Goal: Task Accomplishment & Management: Manage account settings

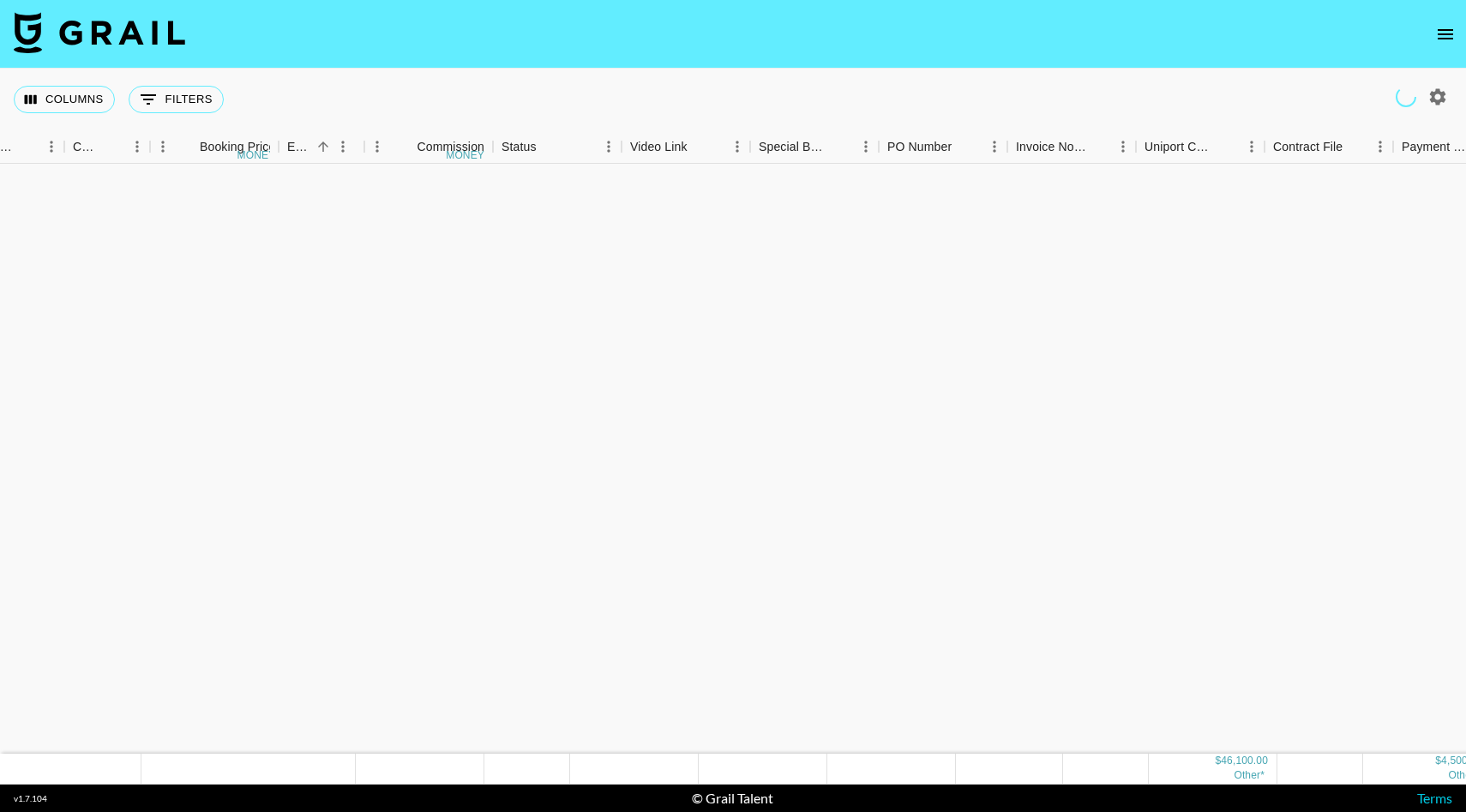
scroll to position [921, 998]
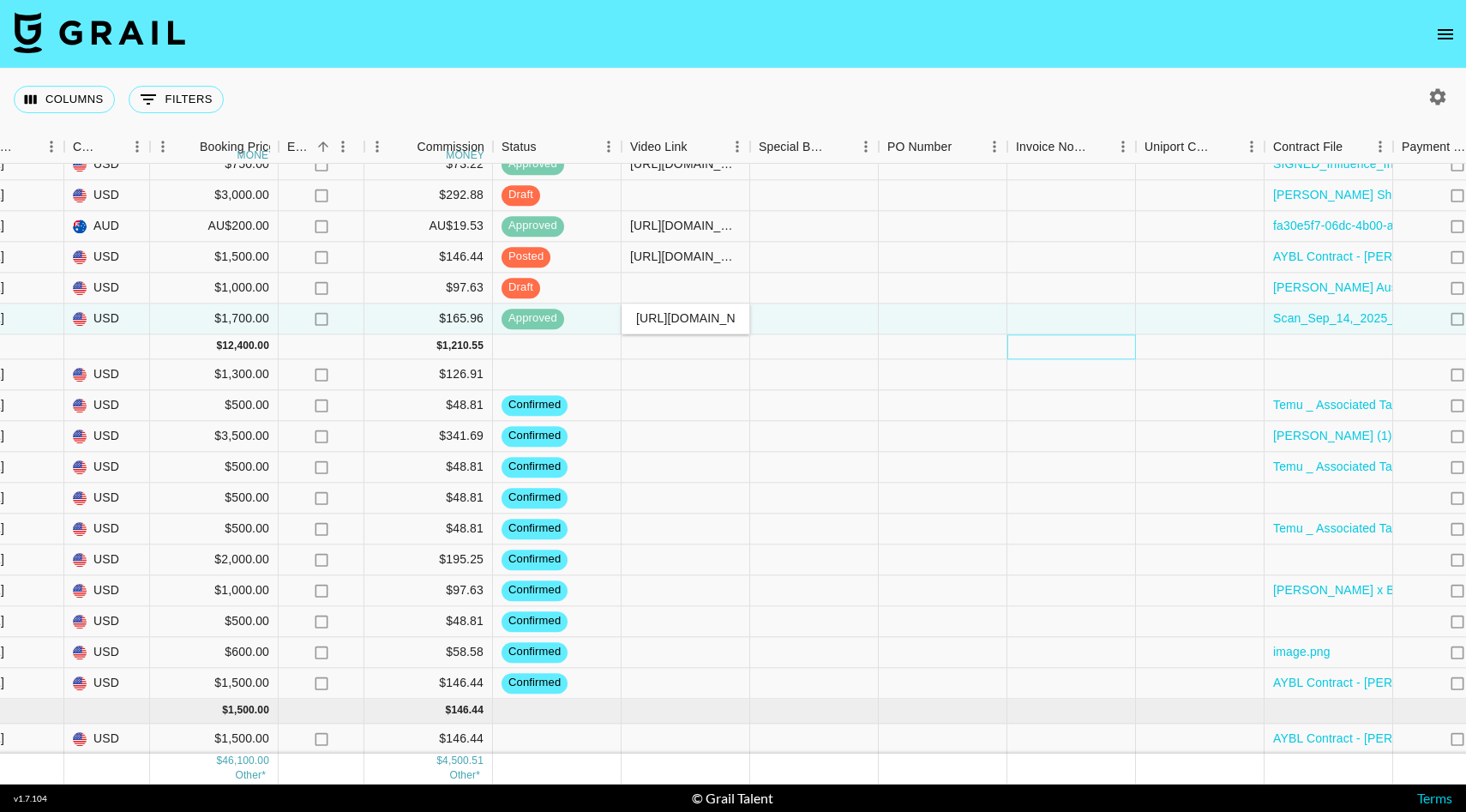
click at [1107, 337] on div at bounding box center [1071, 346] width 129 height 25
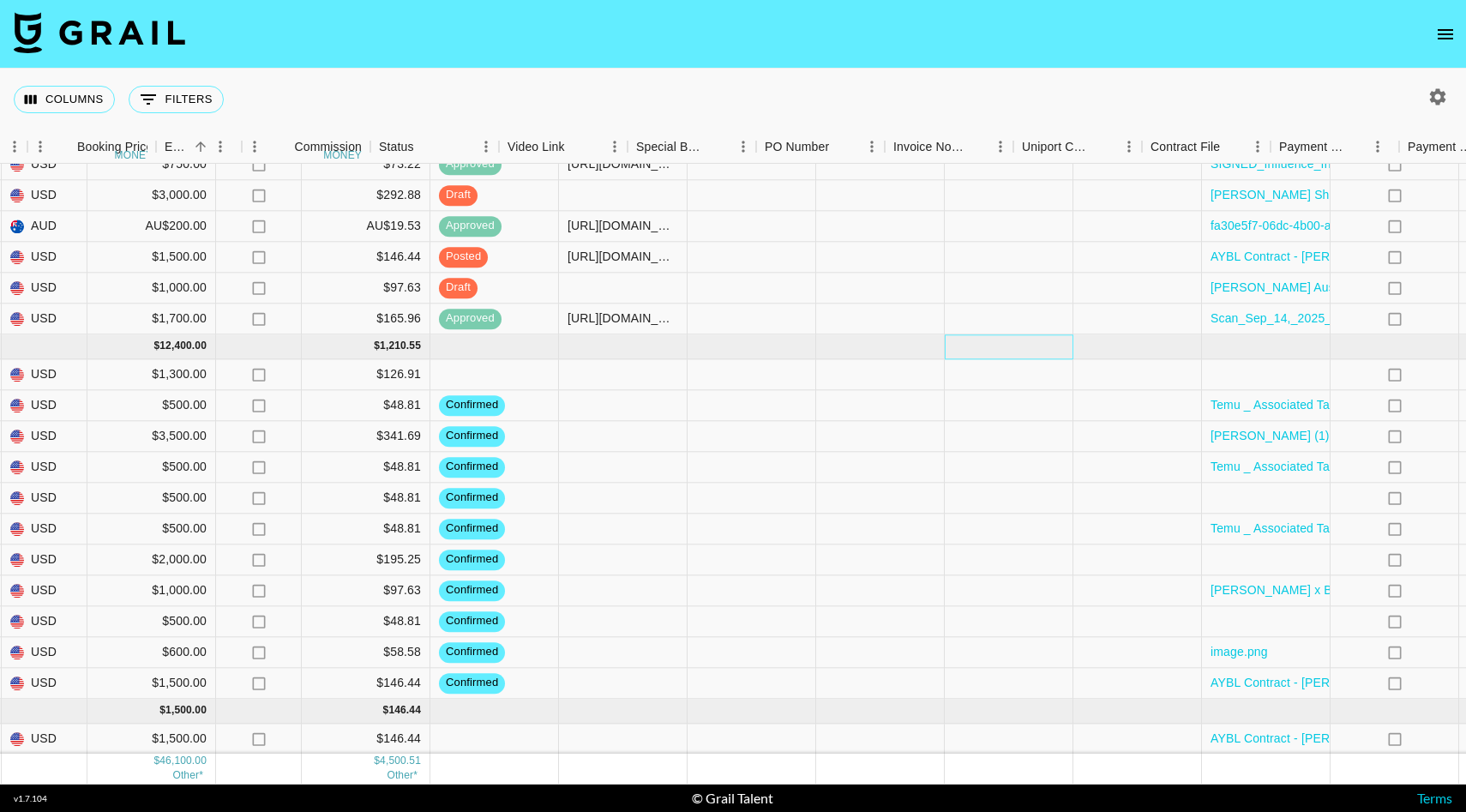
scroll to position [921, 1381]
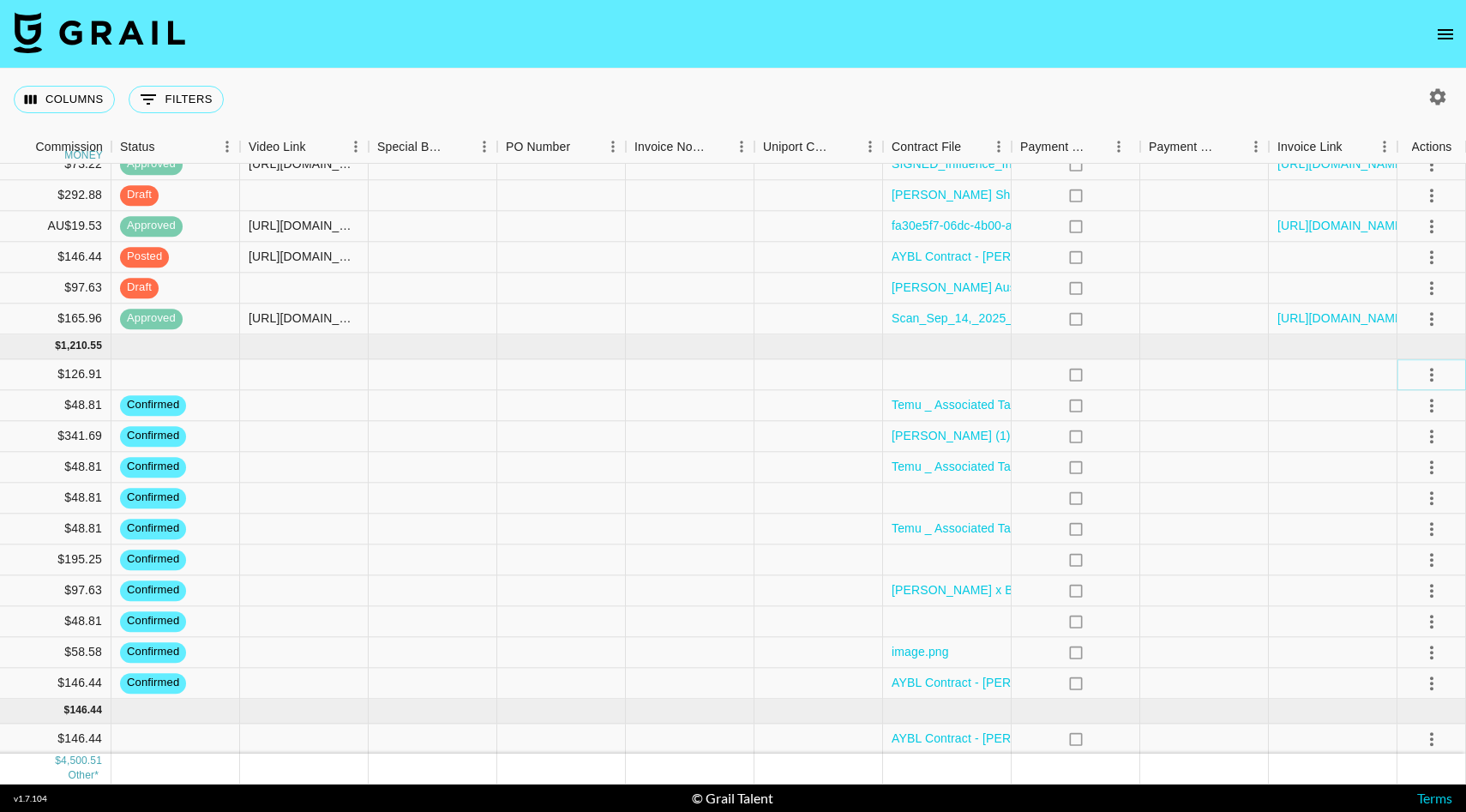
click at [1423, 370] on icon "select merge strategy" at bounding box center [1431, 374] width 20 height 20
click at [1425, 406] on li "Confirm" at bounding box center [1410, 412] width 111 height 31
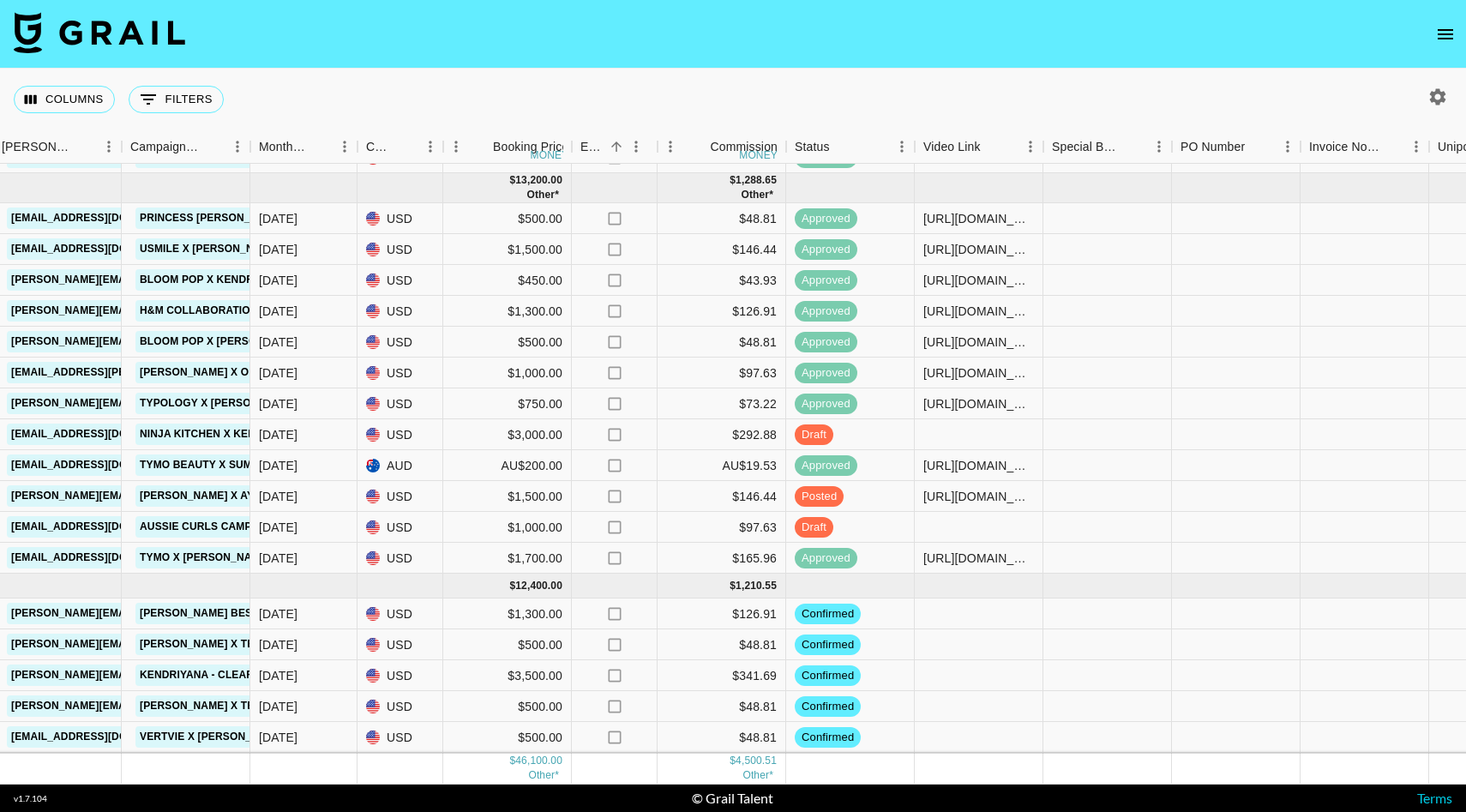
scroll to position [675, 706]
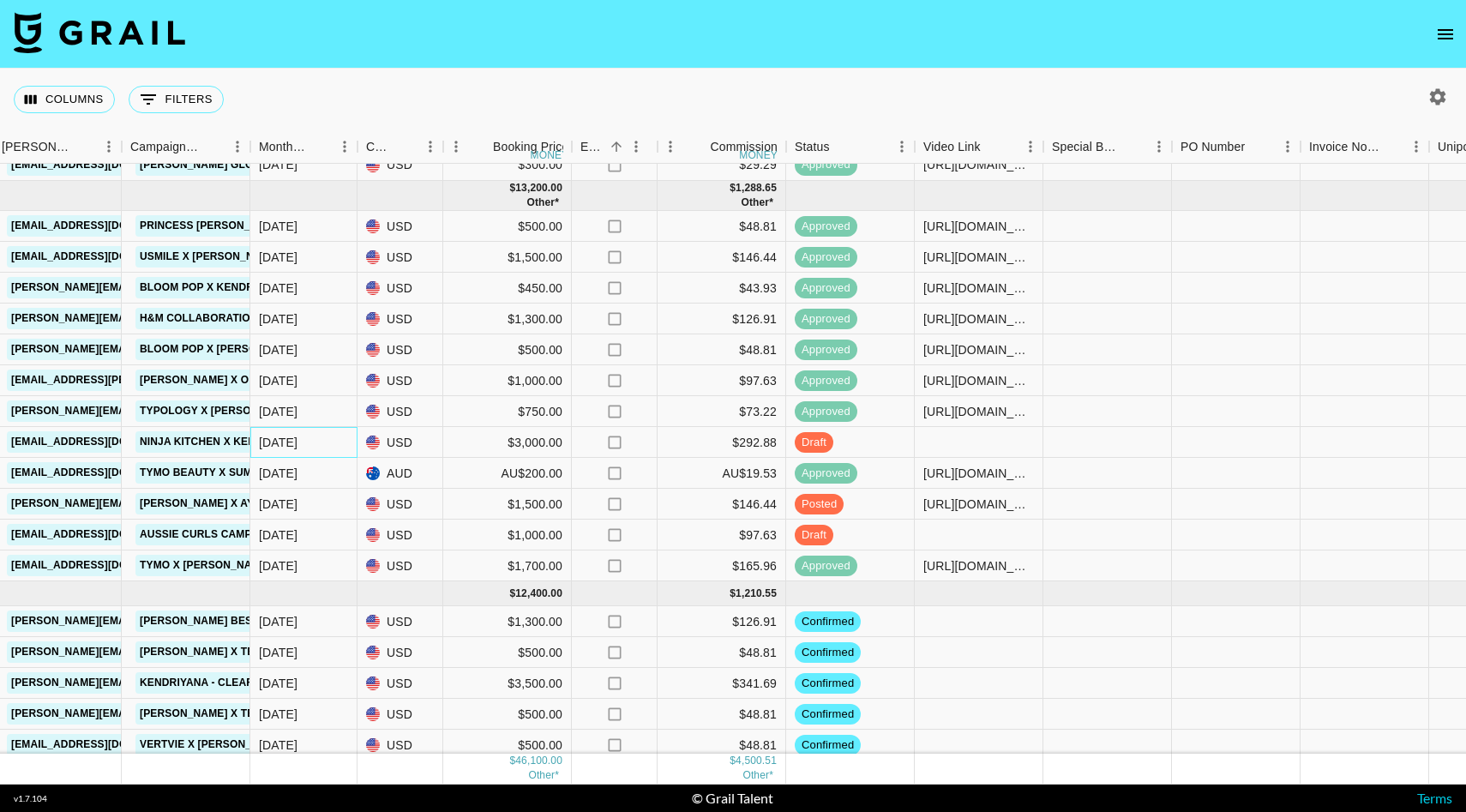
click at [340, 438] on div "[DATE]" at bounding box center [304, 442] width 108 height 31
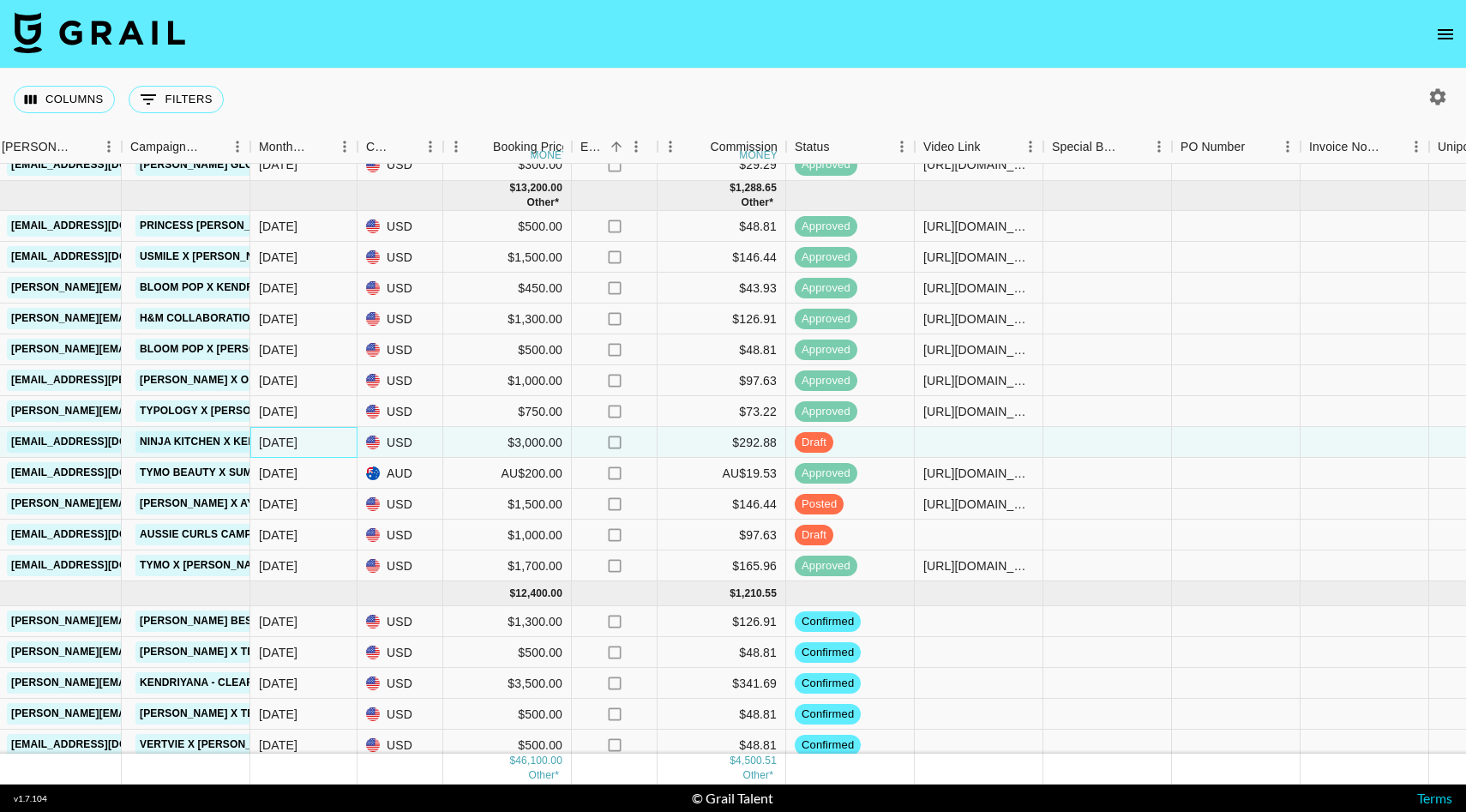
click at [340, 438] on div "[DATE]" at bounding box center [304, 442] width 108 height 31
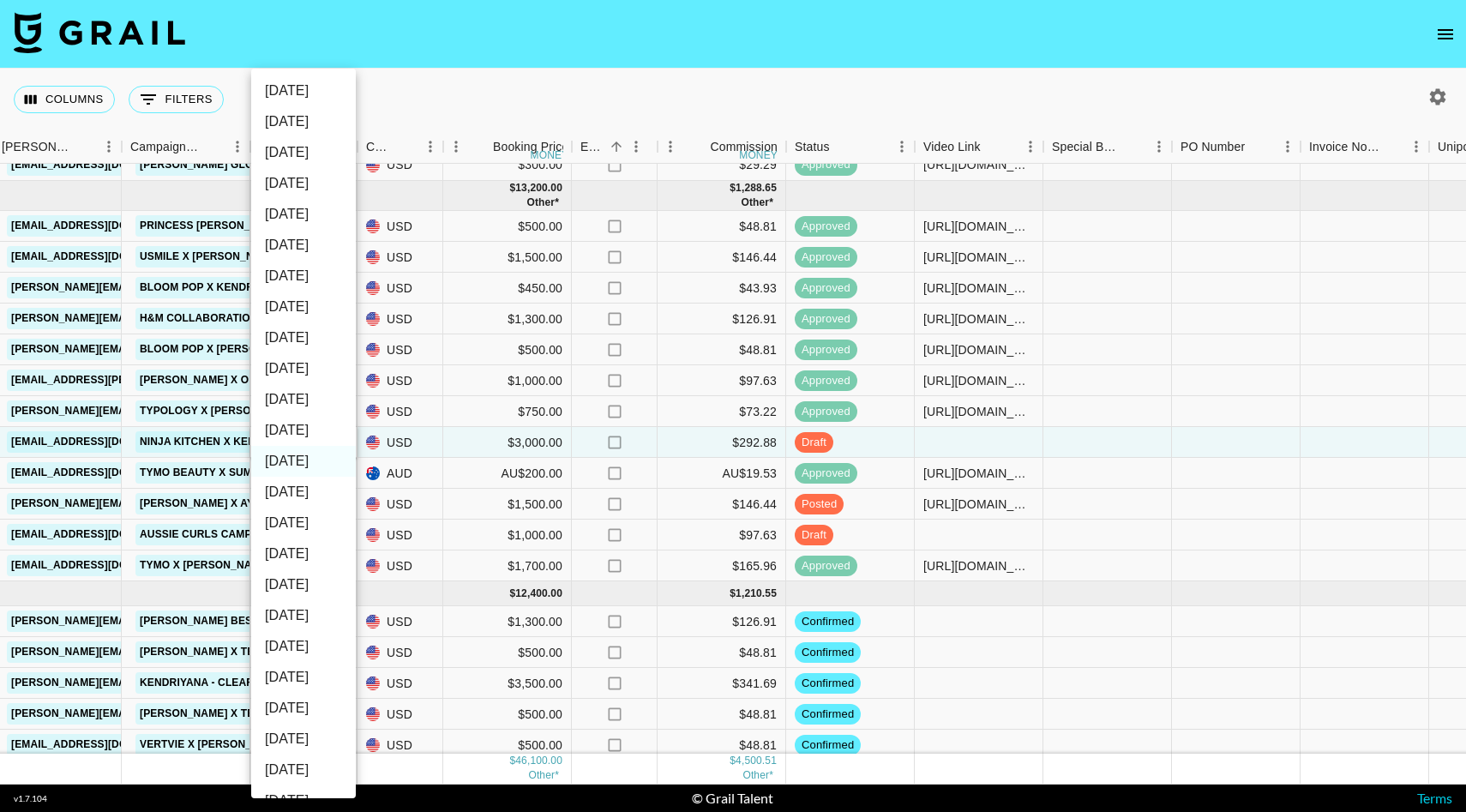
click at [303, 429] on li "[DATE]" at bounding box center [303, 430] width 105 height 31
type input "[DATE]"
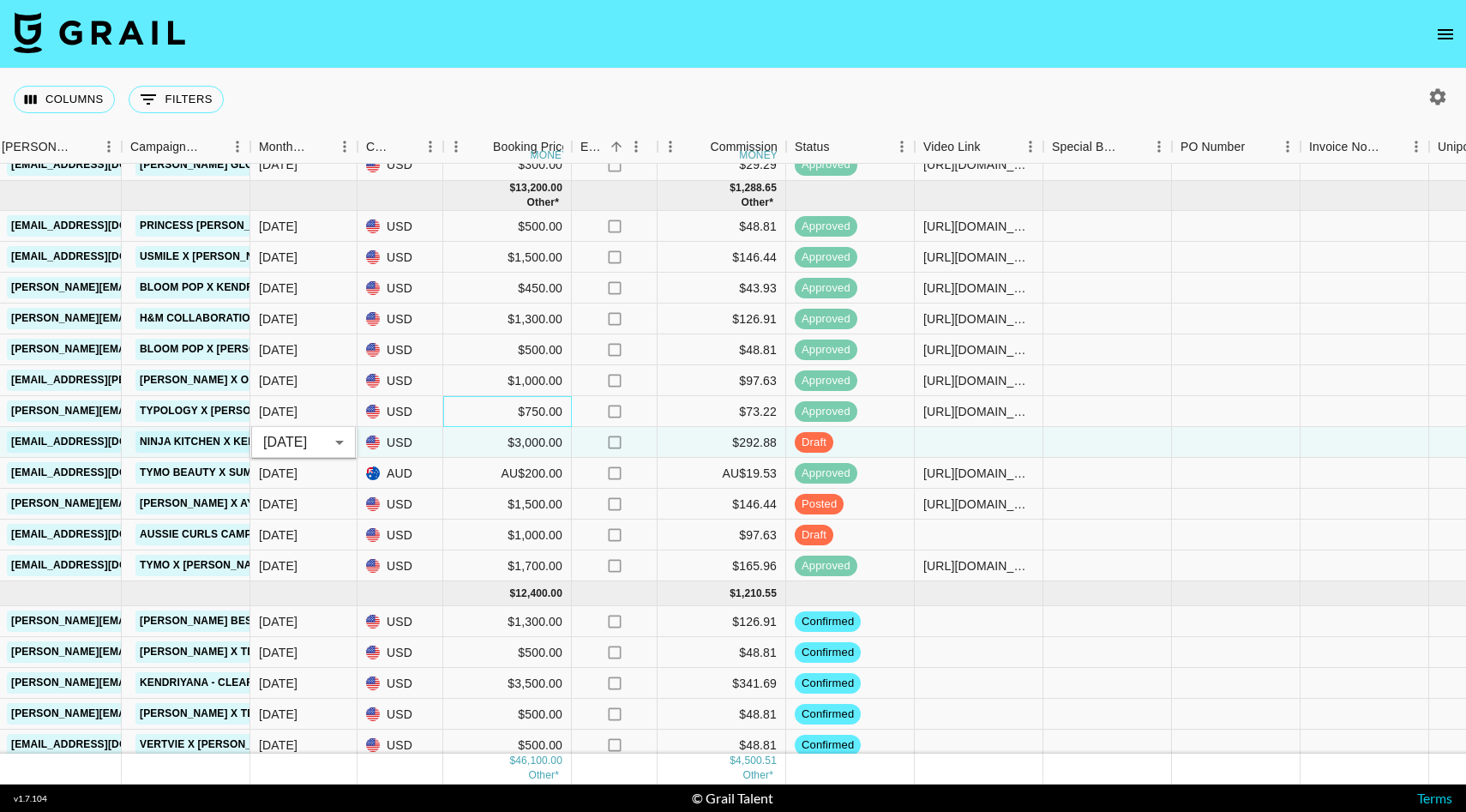
click at [469, 417] on div "$750.00" at bounding box center [508, 412] width 129 height 31
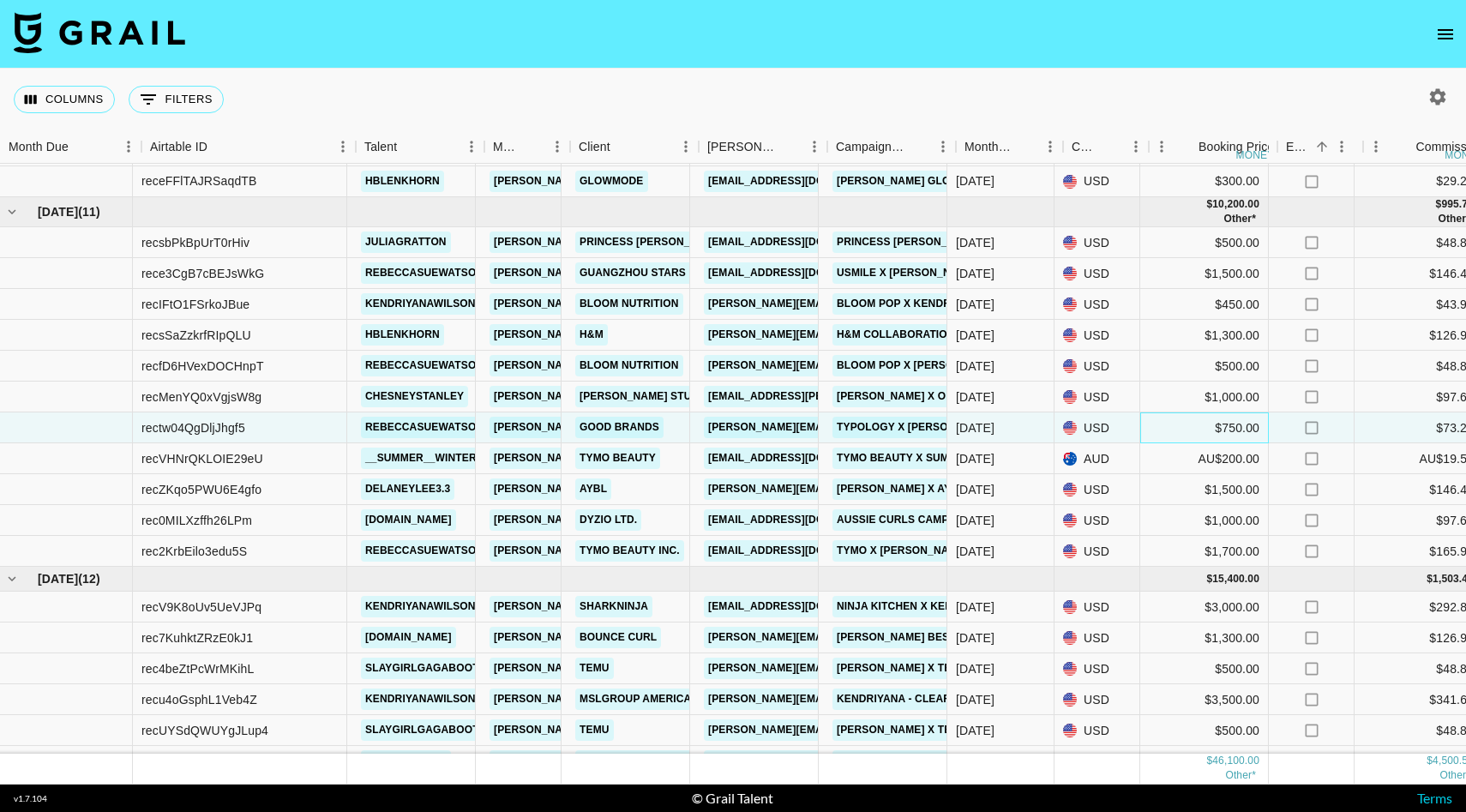
scroll to position [658, 0]
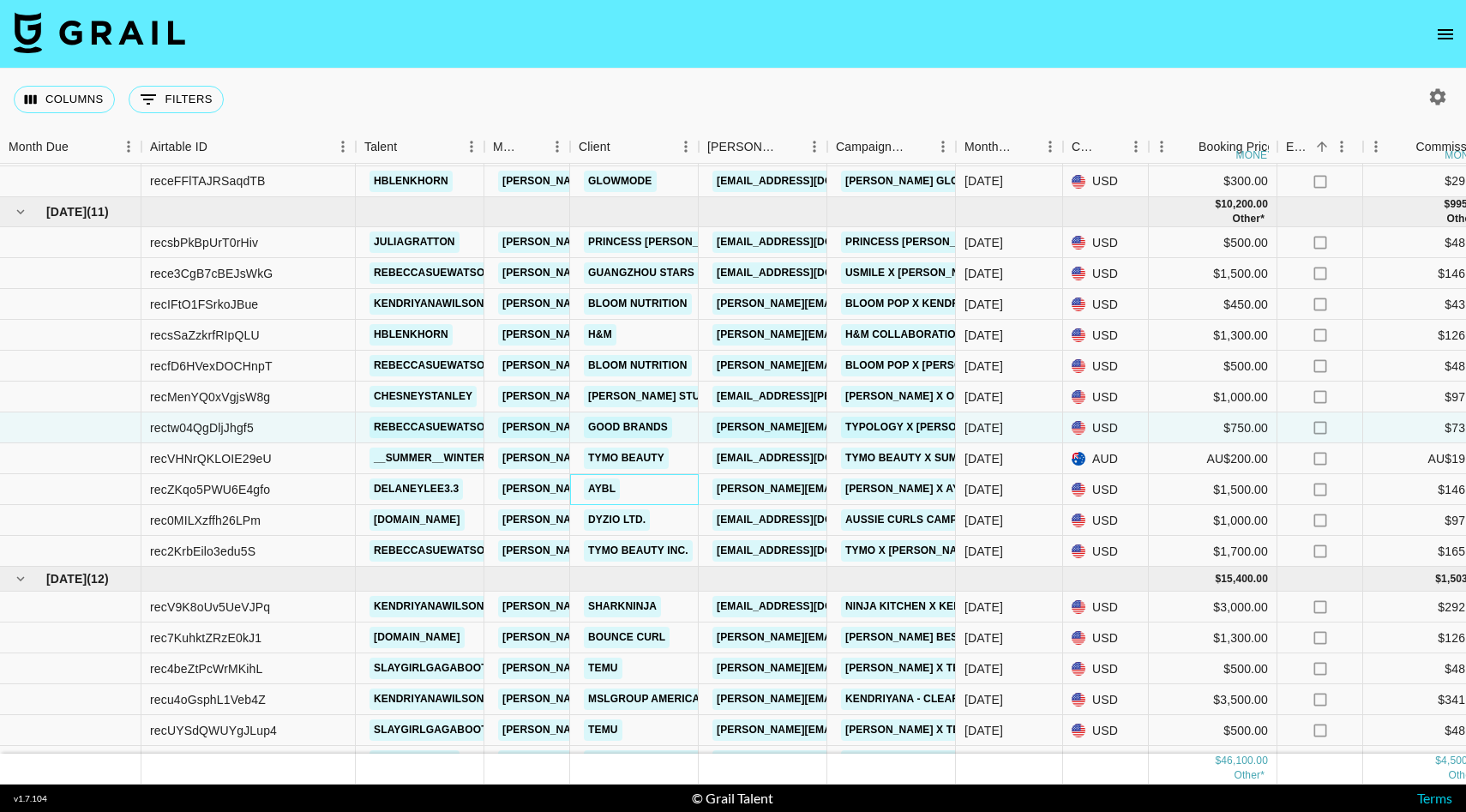
click at [631, 492] on div "AYBL" at bounding box center [635, 490] width 129 height 31
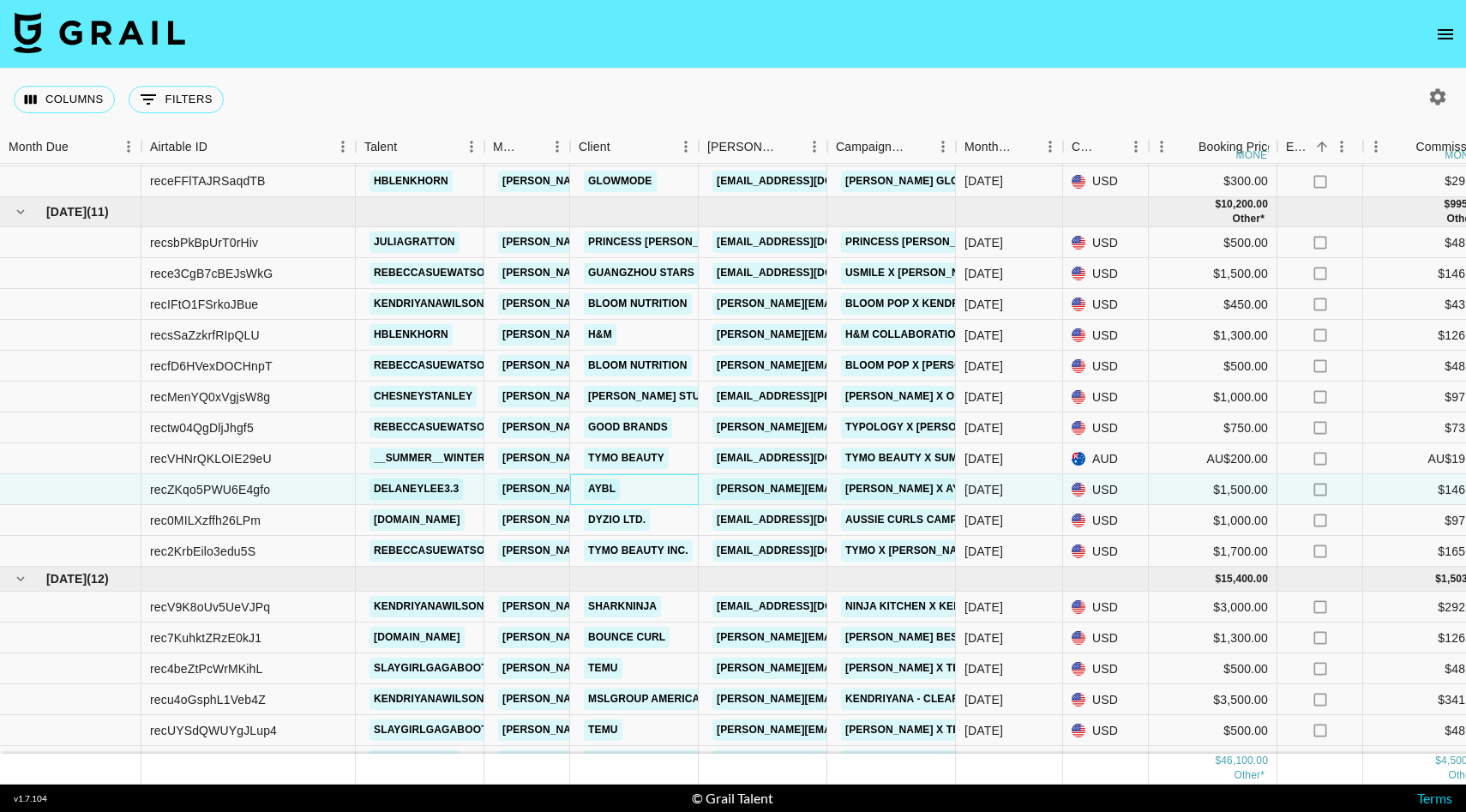
click at [631, 492] on div "AYBL" at bounding box center [635, 490] width 129 height 31
click at [629, 492] on div "AYBL" at bounding box center [635, 490] width 129 height 31
click at [597, 492] on link "AYBL" at bounding box center [602, 489] width 36 height 21
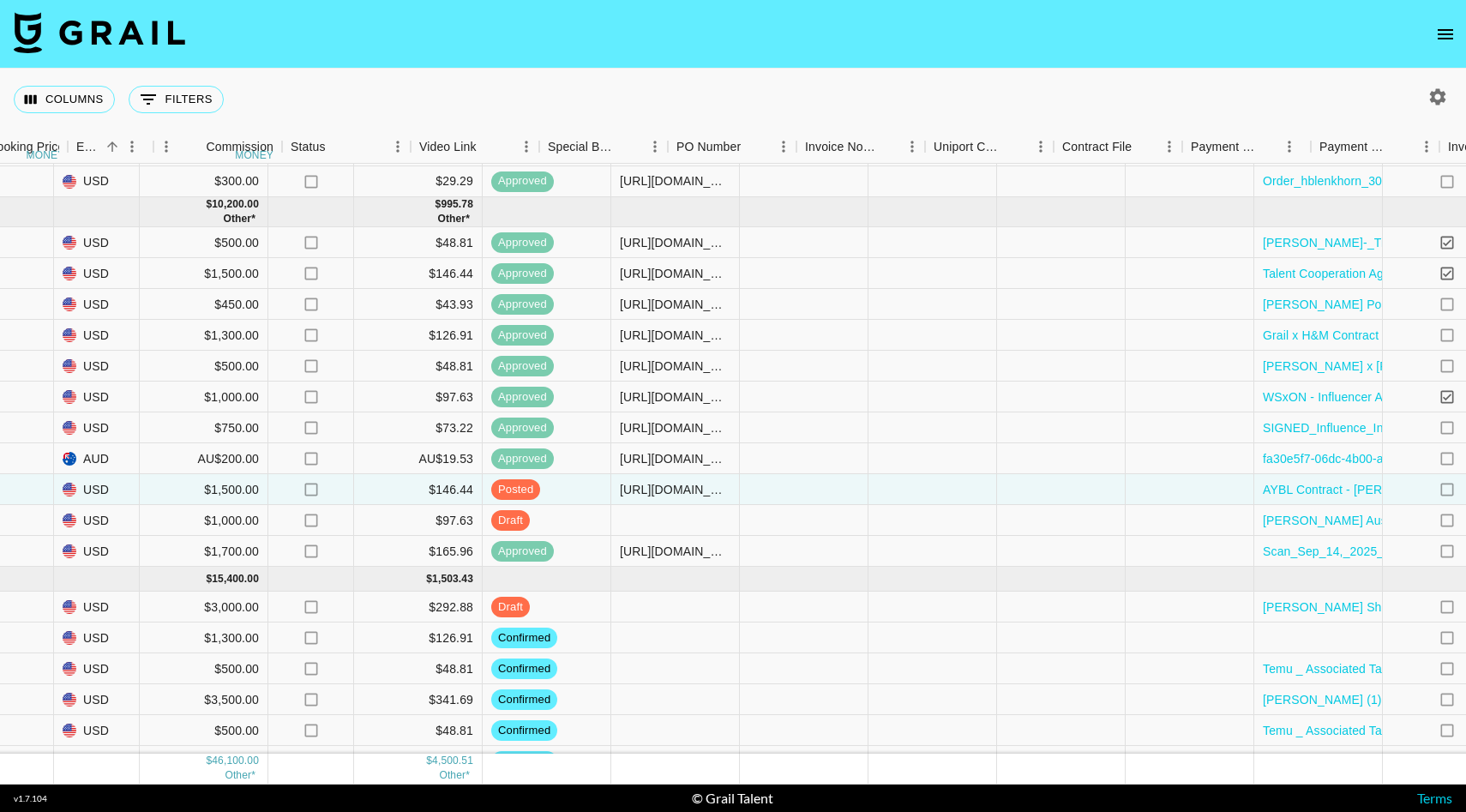
scroll to position [658, 1381]
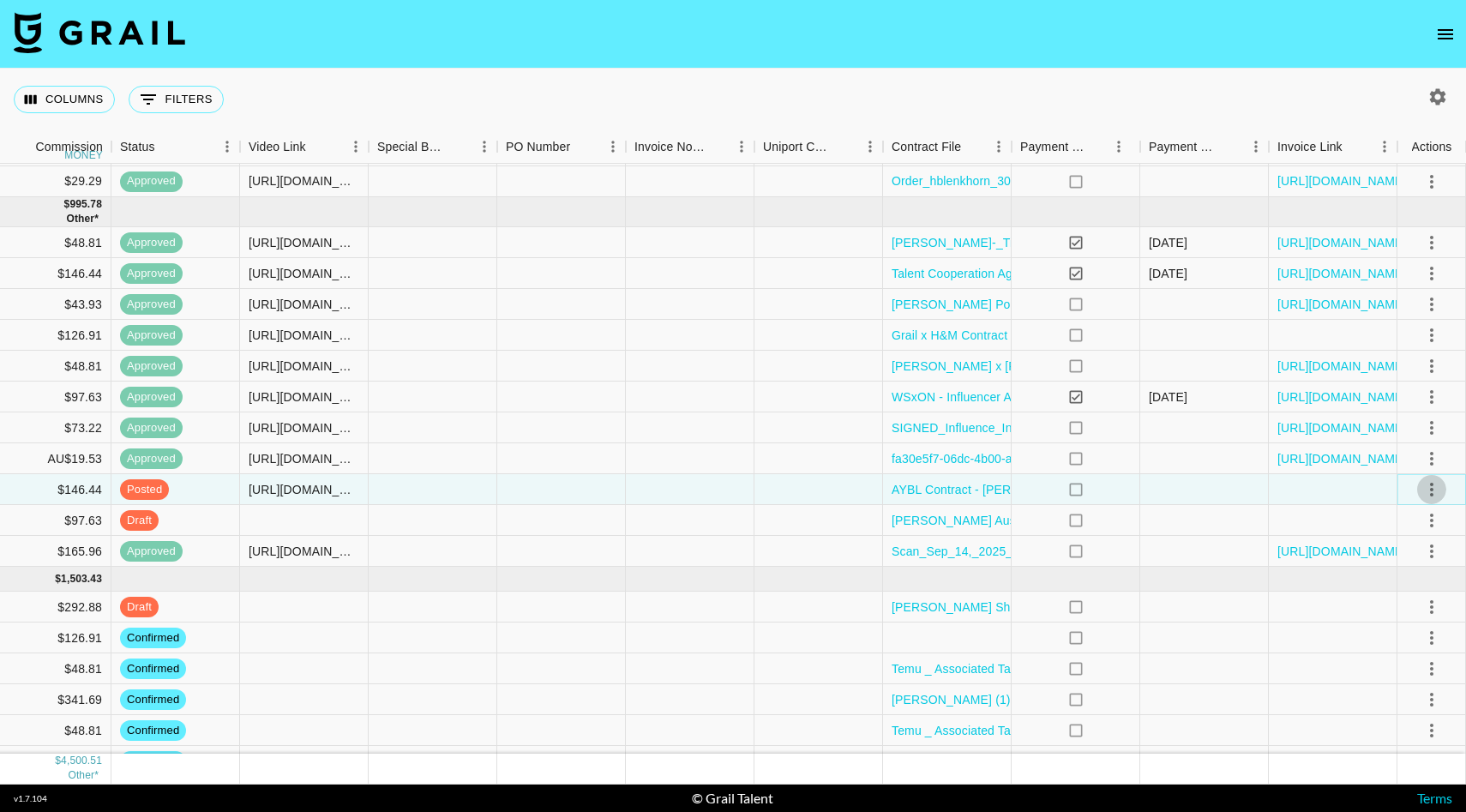
click at [1431, 484] on icon "select merge strategy" at bounding box center [1431, 490] width 4 height 13
click at [1386, 646] on div "Approve" at bounding box center [1394, 649] width 52 height 20
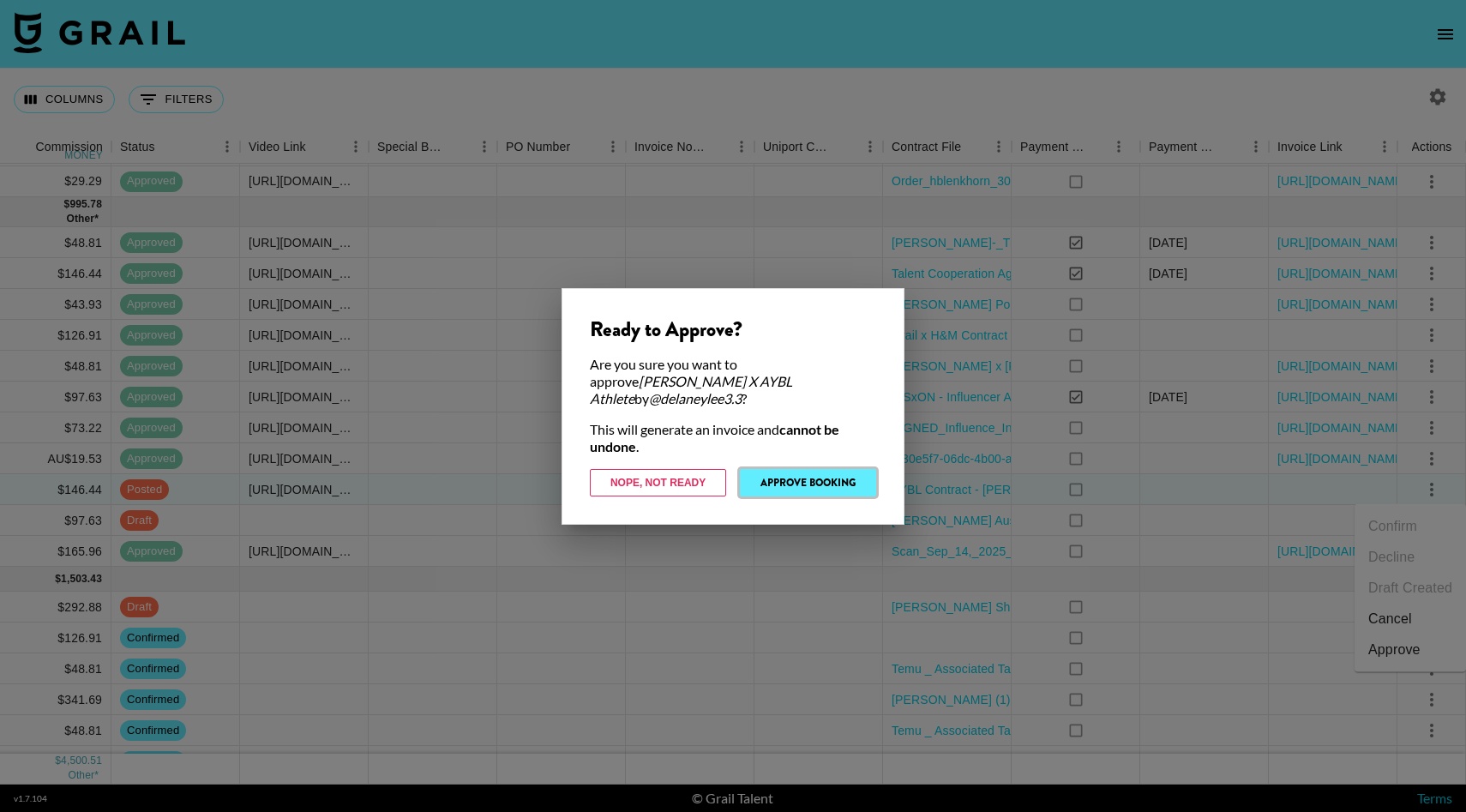
click at [838, 469] on button "Approve Booking" at bounding box center [808, 482] width 136 height 28
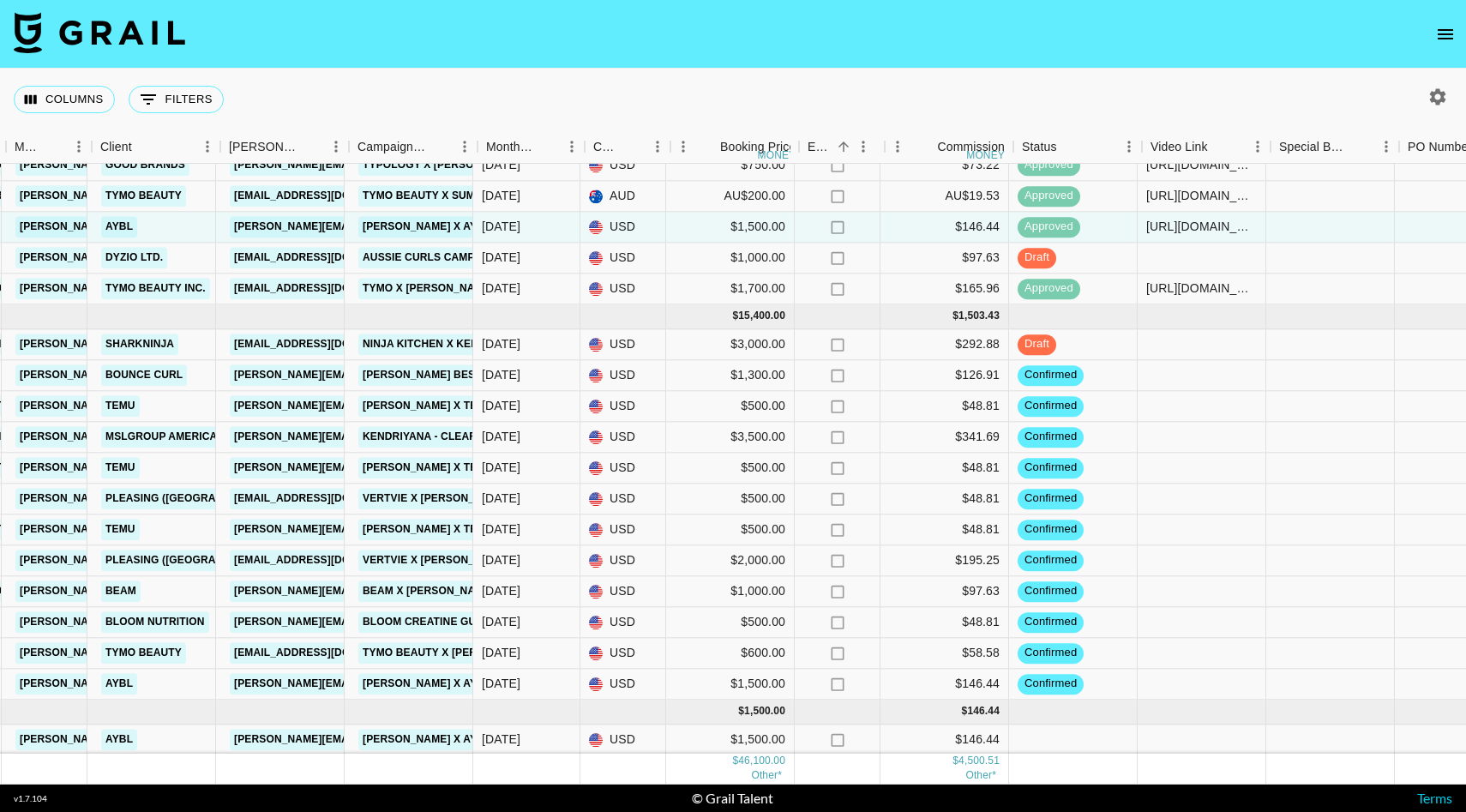
scroll to position [920, 476]
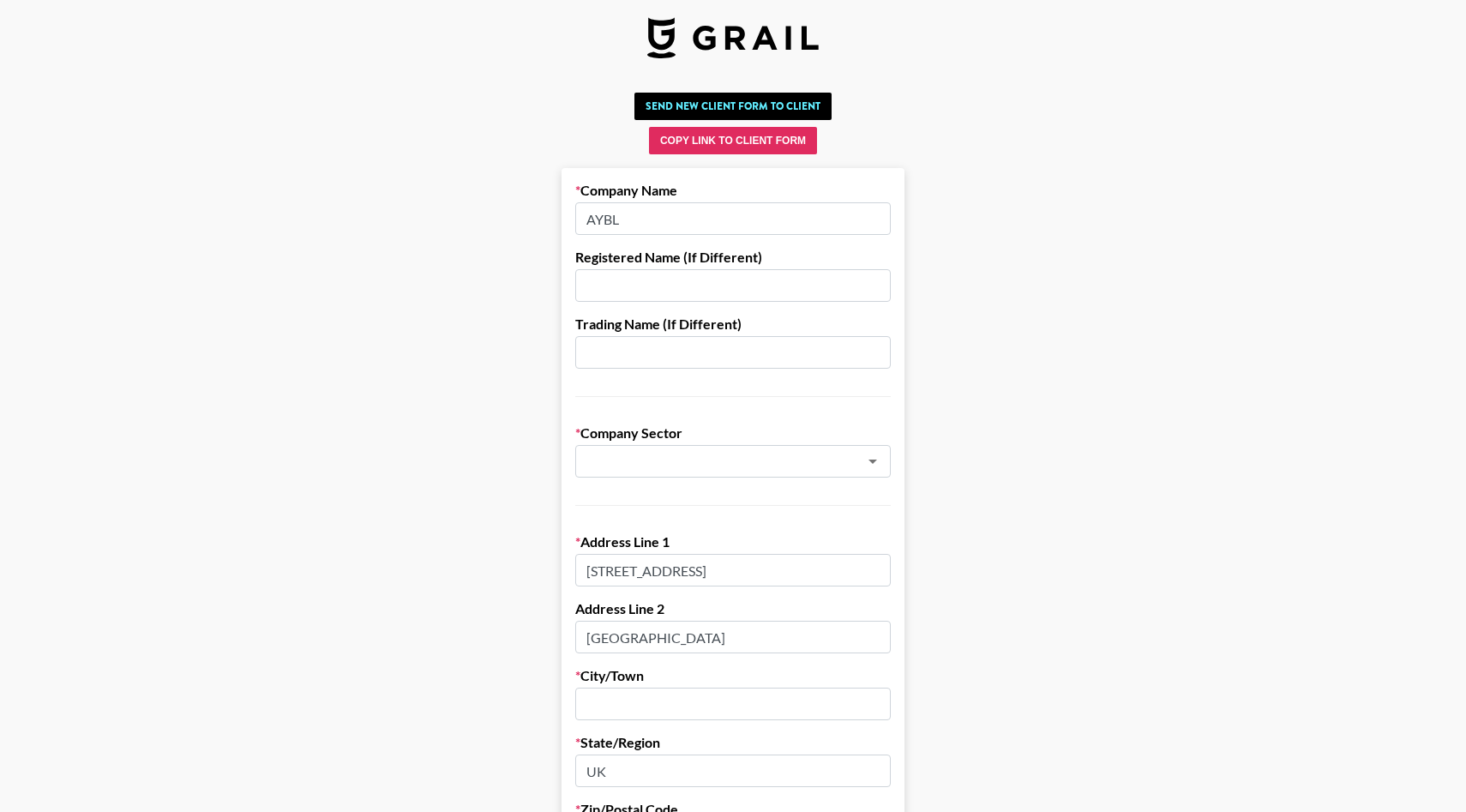
scroll to position [12, 0]
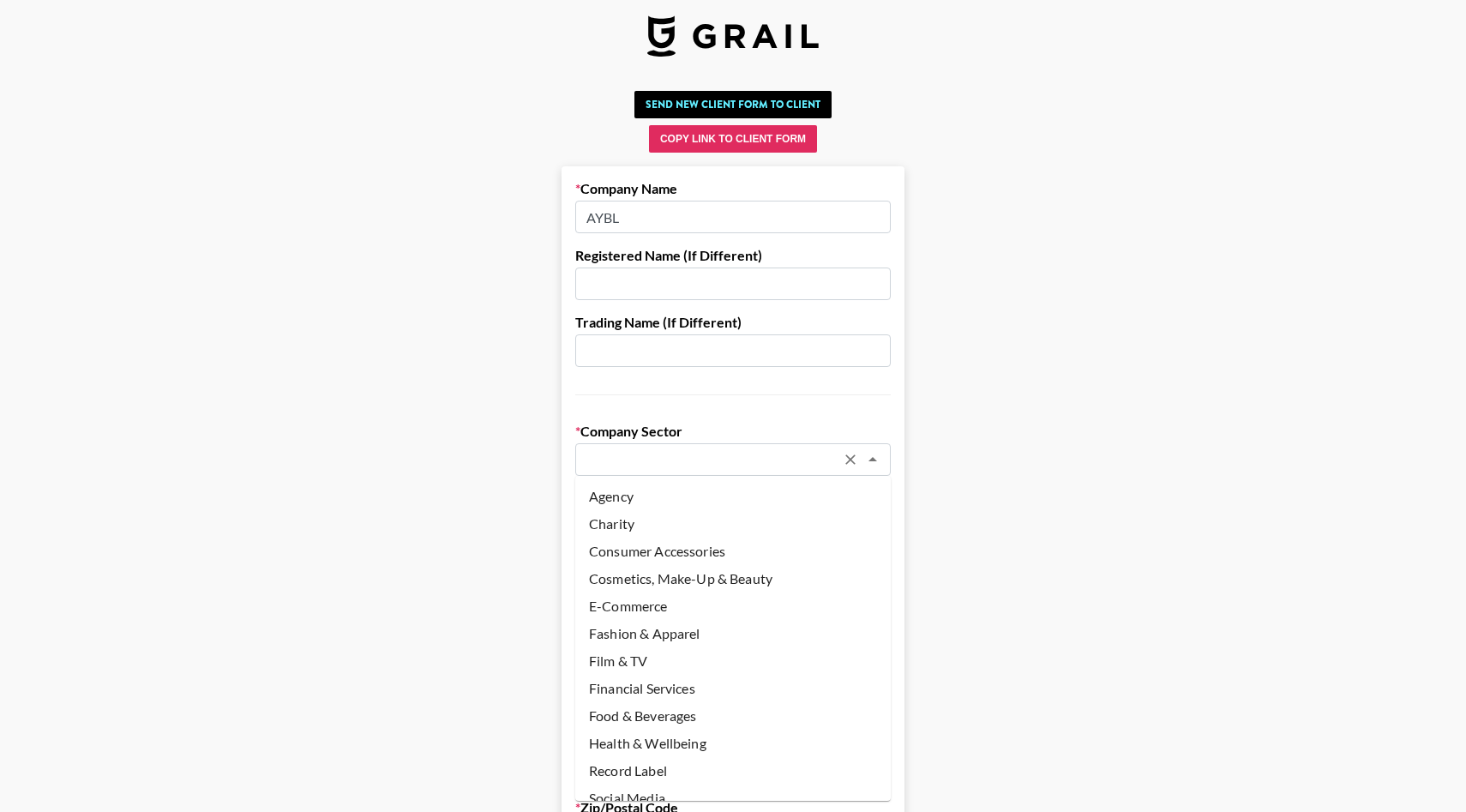
click at [701, 461] on input "text" at bounding box center [710, 460] width 250 height 20
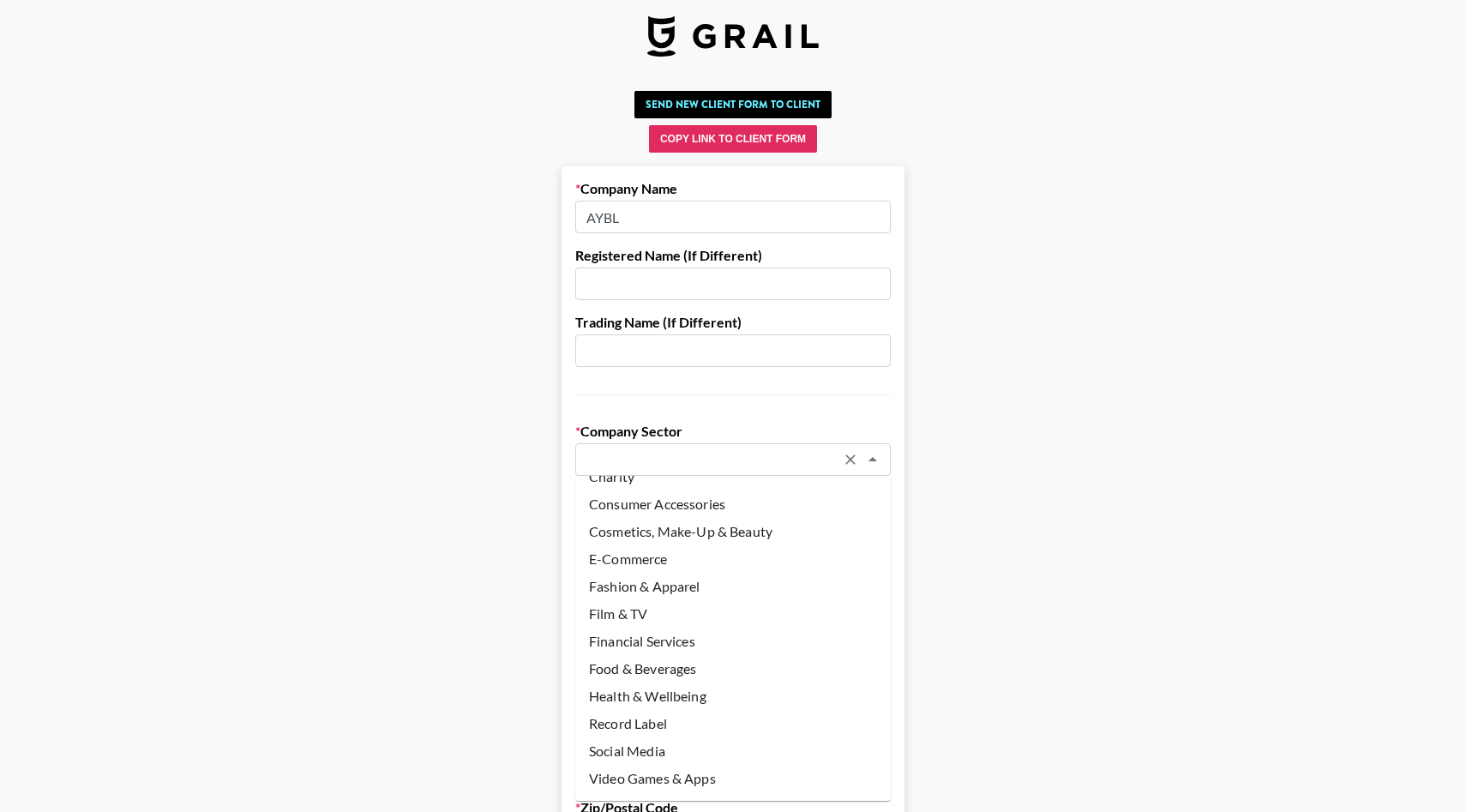
scroll to position [73, 0]
click at [717, 534] on li "E-Commerce" at bounding box center [733, 533] width 316 height 28
type input "E-Commerce"
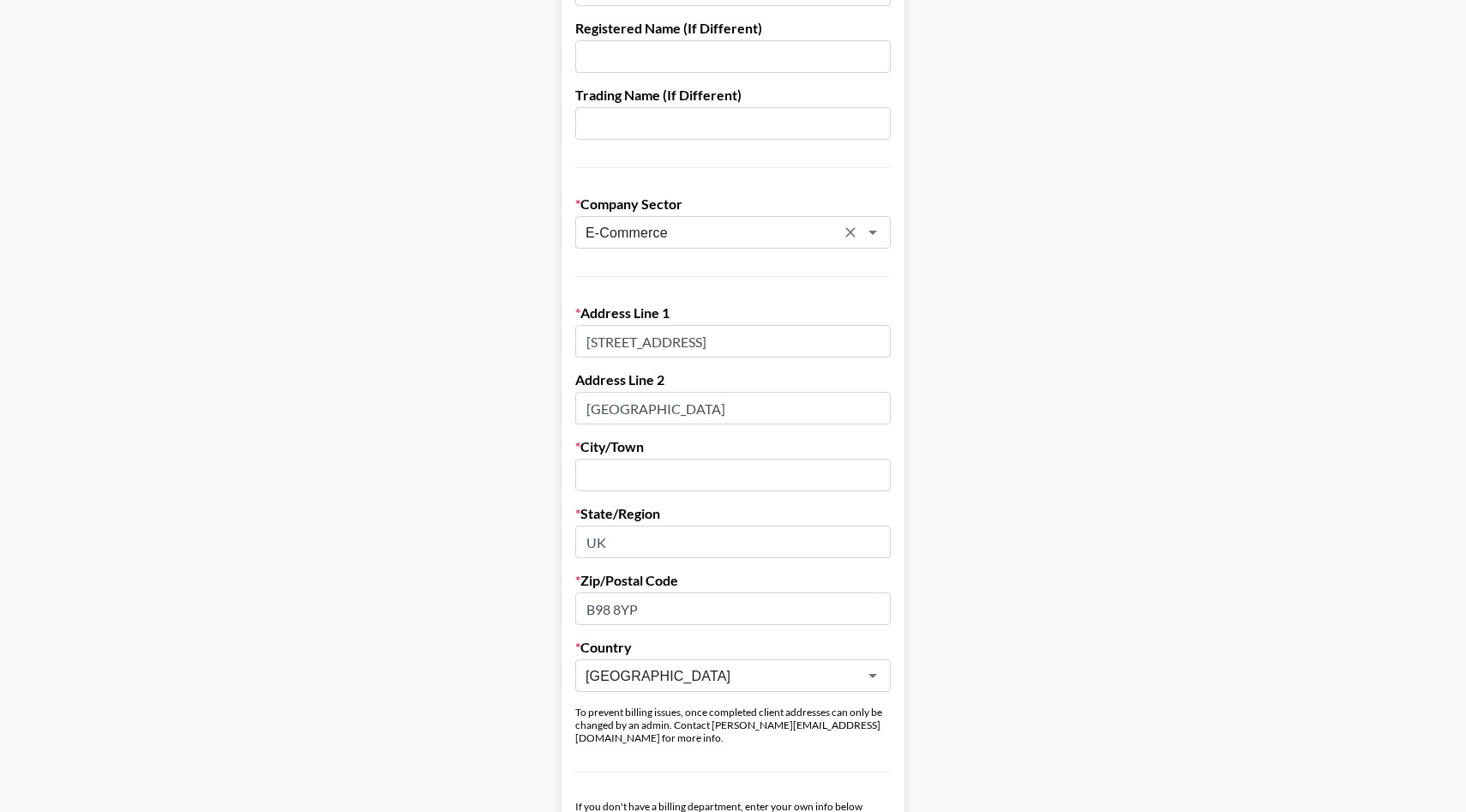
scroll to position [372, 0]
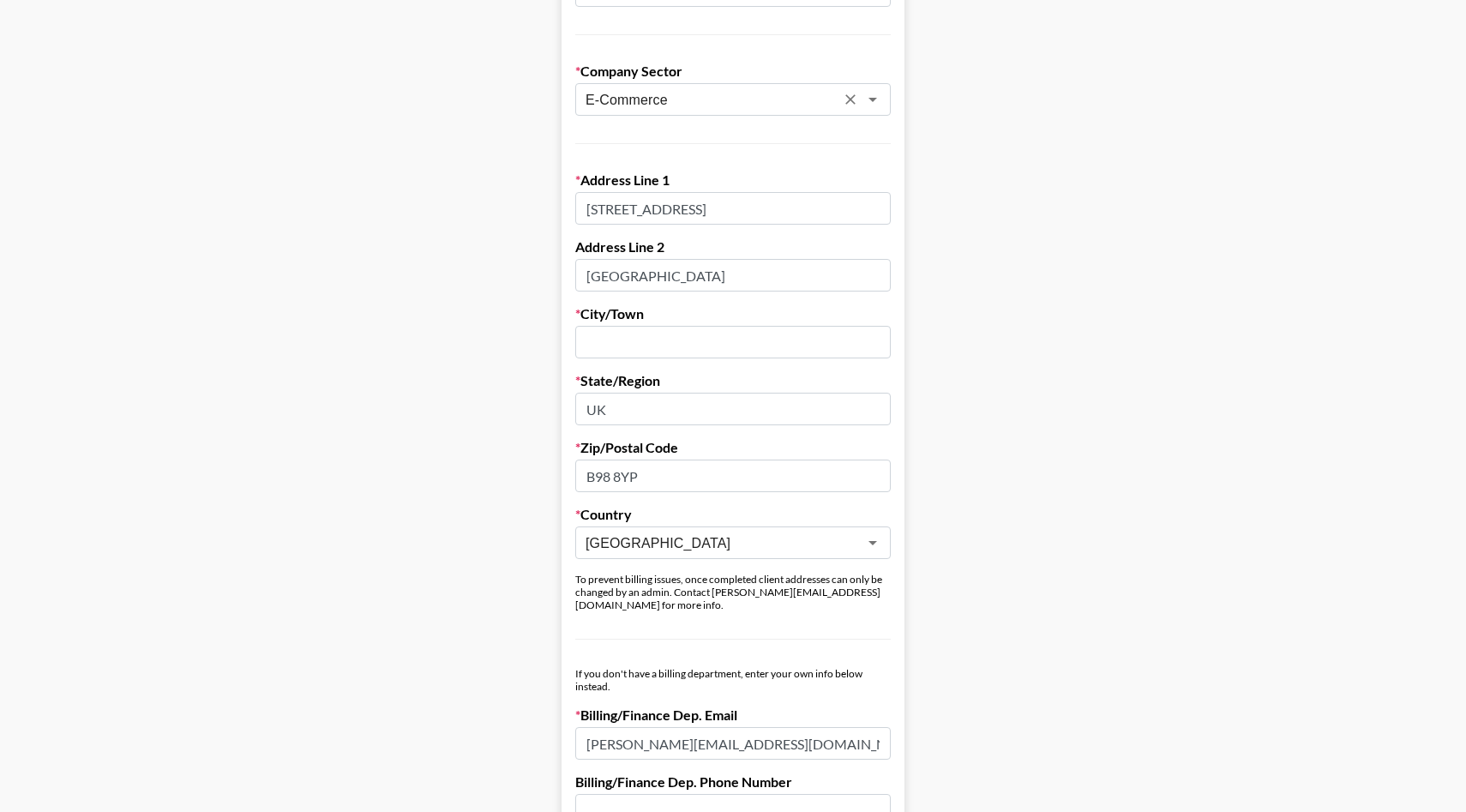
click at [827, 337] on input "text" at bounding box center [733, 342] width 316 height 33
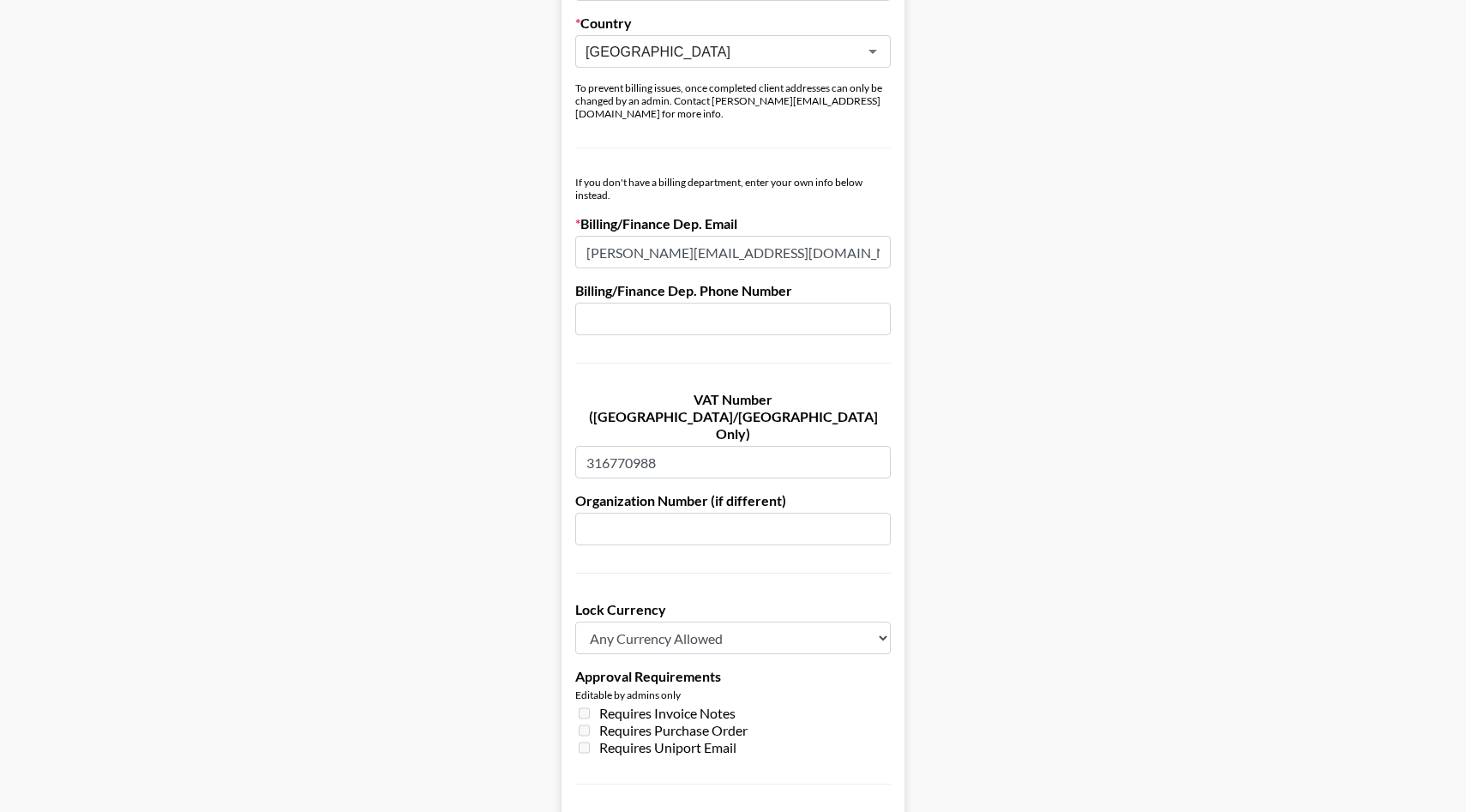
scroll to position [1151, 0]
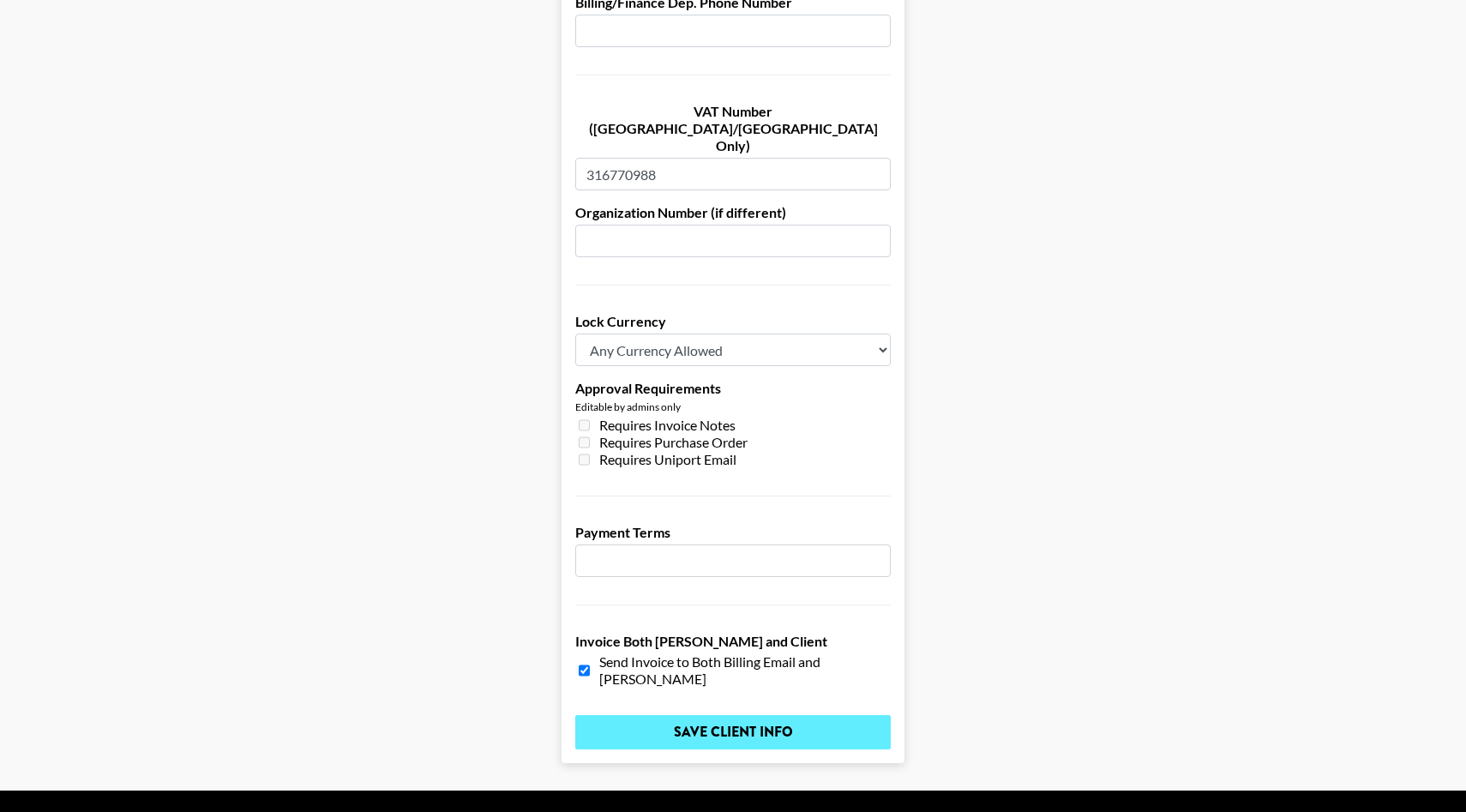
type input "Worcestershire"
click at [660, 715] on input "Save Client Info" at bounding box center [733, 732] width 316 height 35
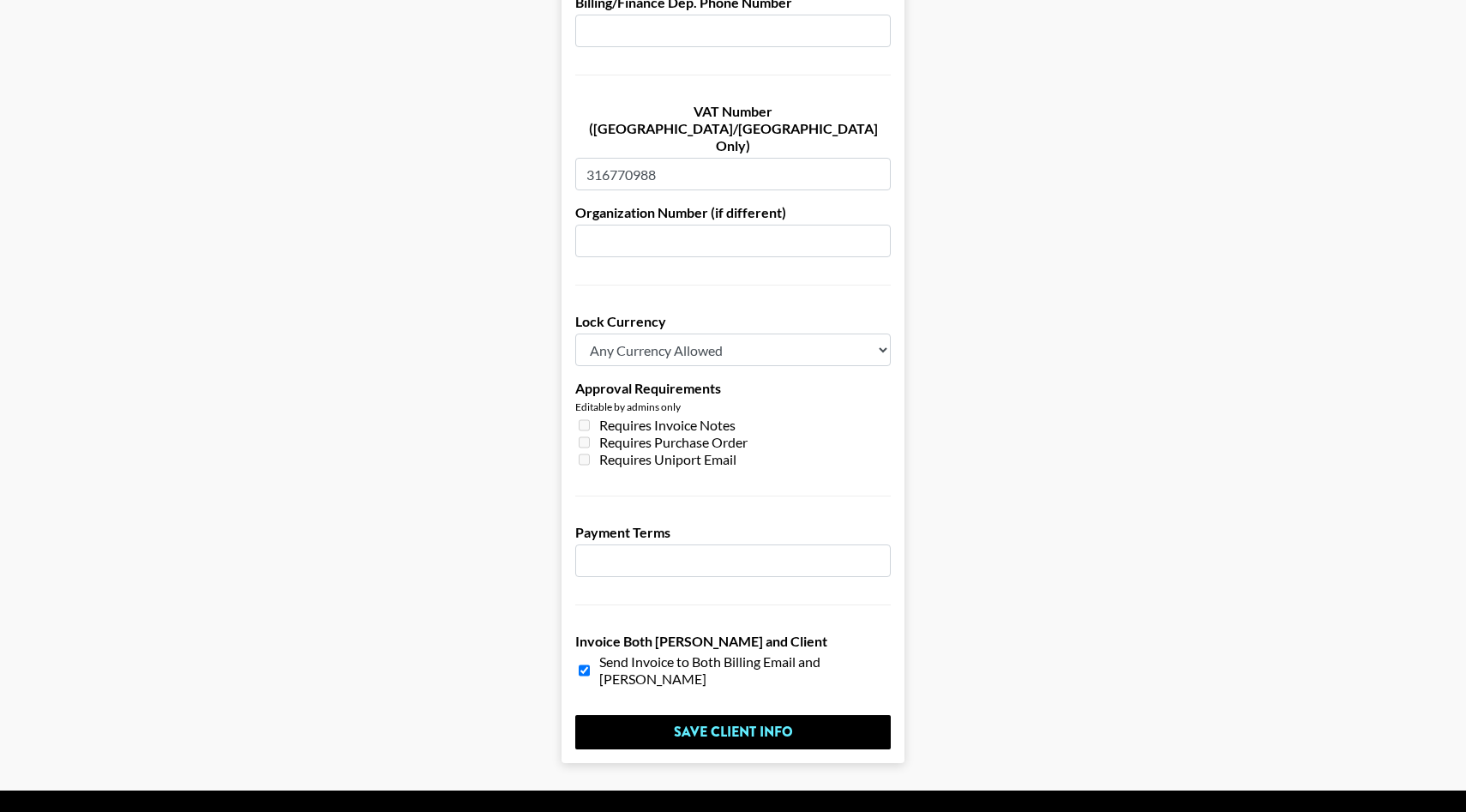
scroll to position [0, 0]
